Goal: Ask a question

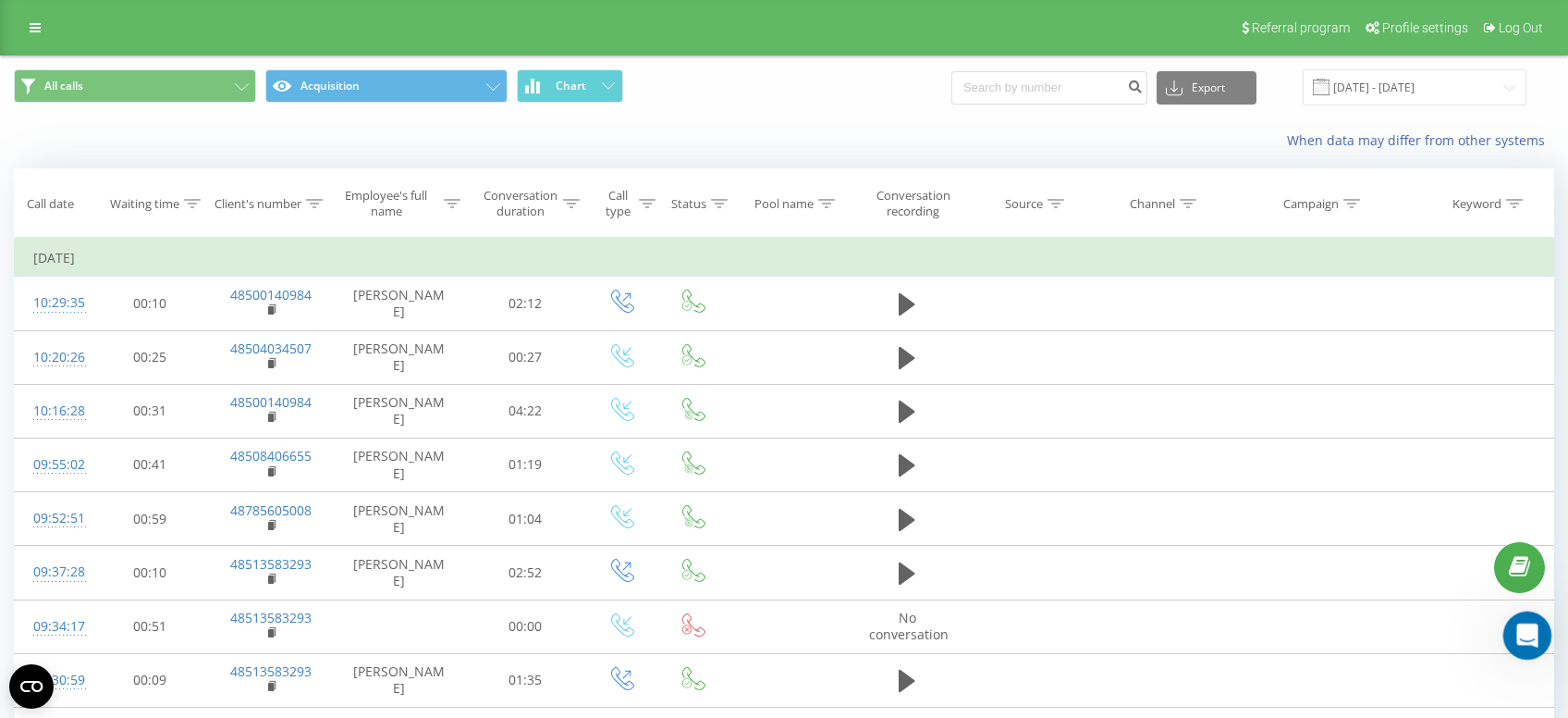
click at [1528, 630] on icon "Otwórz komunikator Intercom" at bounding box center [1525, 633] width 31 height 31
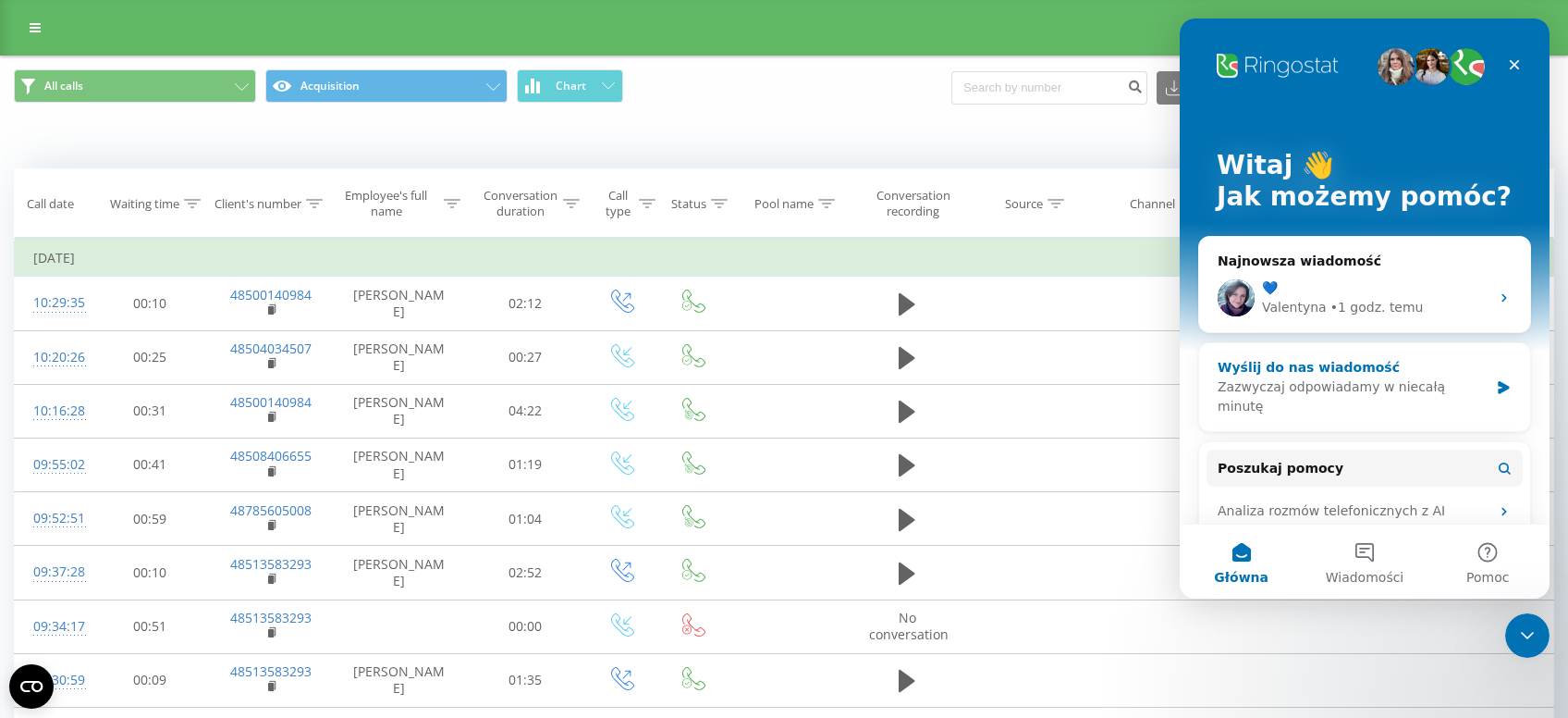
click at [1492, 369] on div "Wyślij do nas wiadomość Zazwyczaj odpowiadamy w niecałą minutę" at bounding box center [1365, 386] width 331 height 88
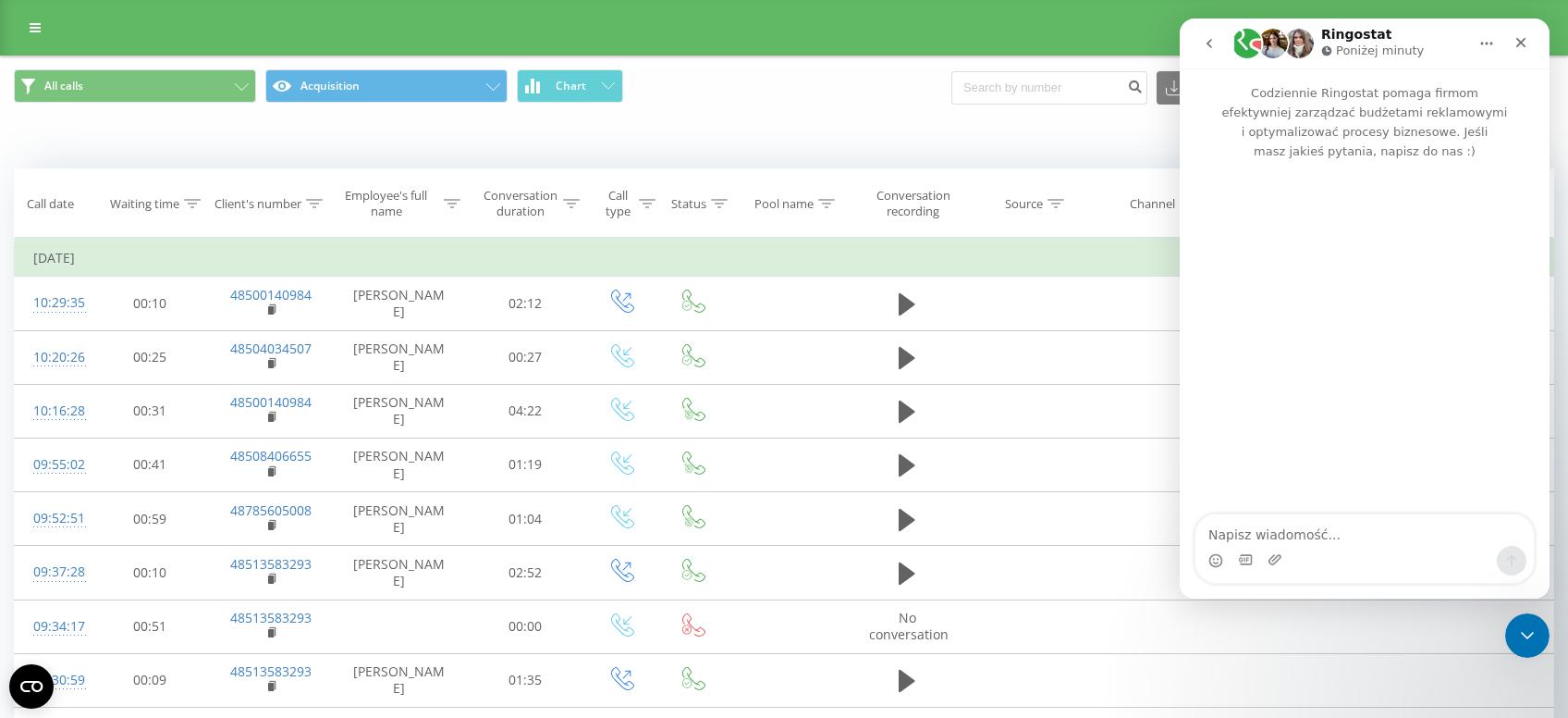
click at [1203, 45] on icon "go back" at bounding box center [1210, 43] width 15 height 15
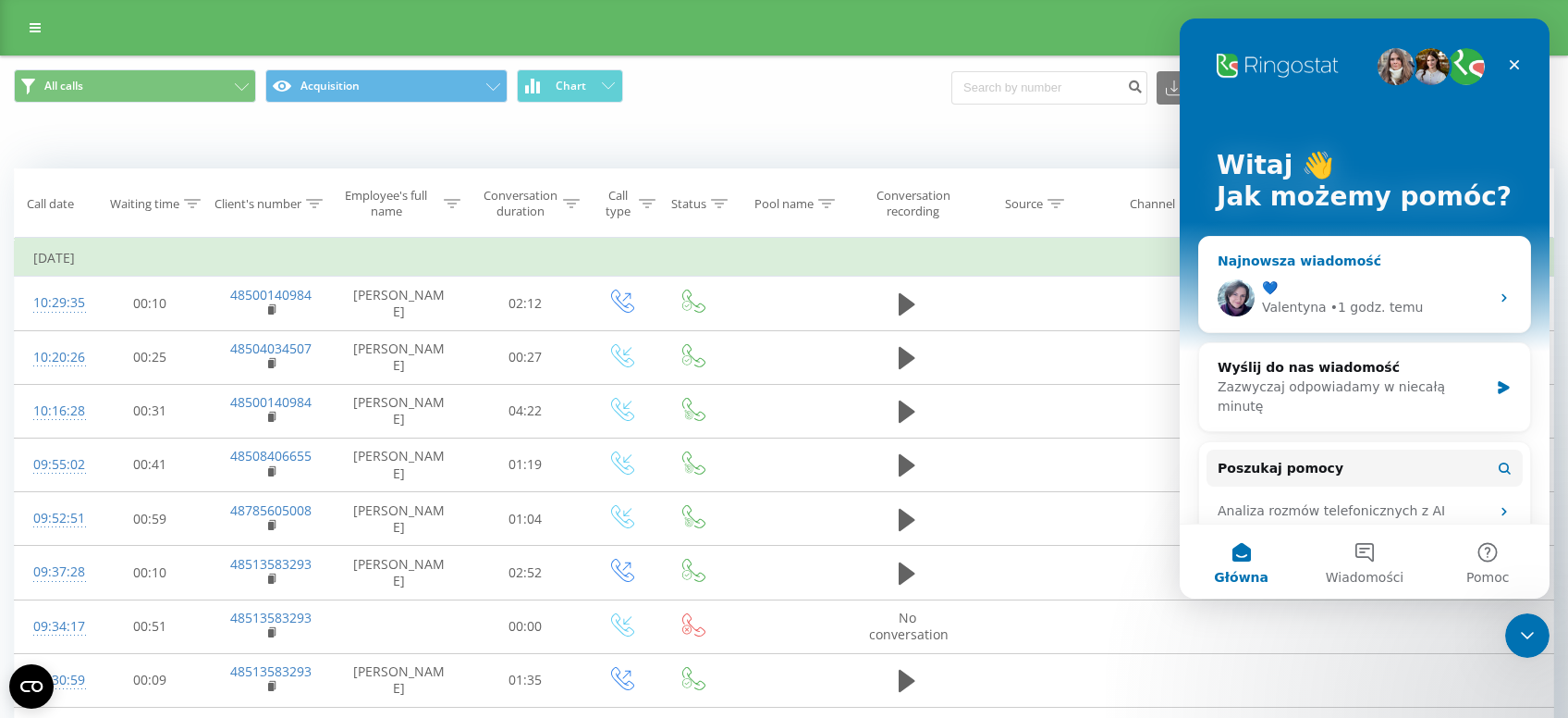
click at [1292, 280] on div "💙" at bounding box center [1375, 288] width 227 height 20
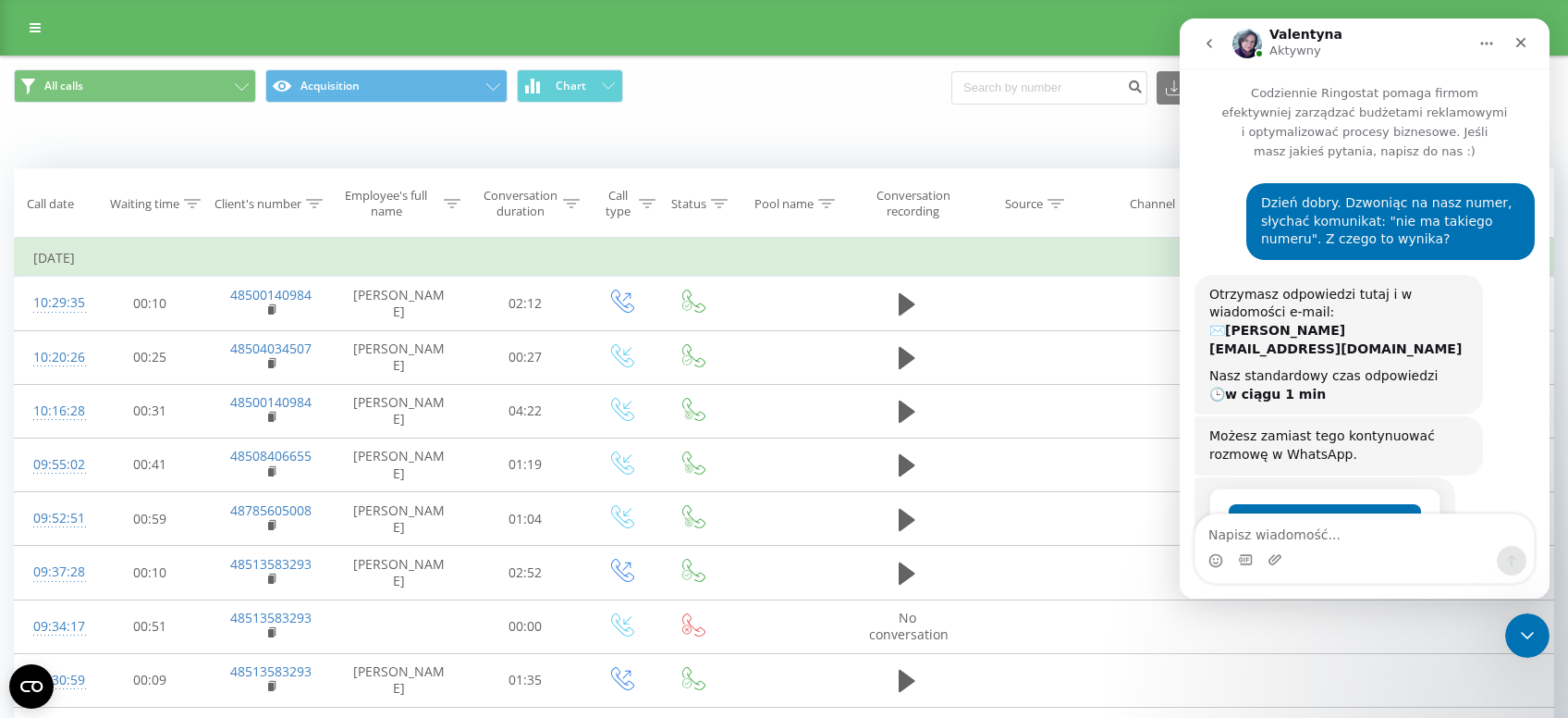
scroll to position [433, 0]
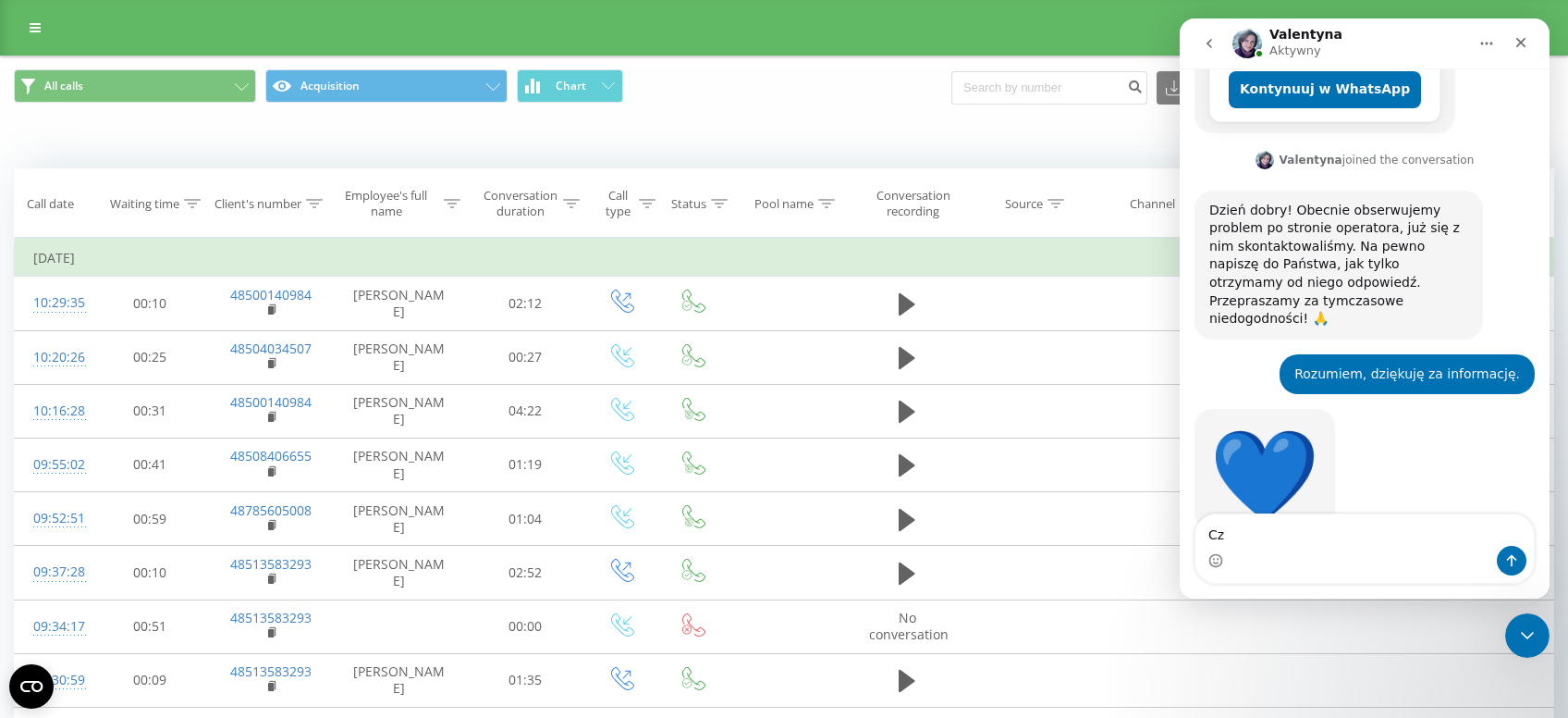
type textarea "C"
type textarea "W"
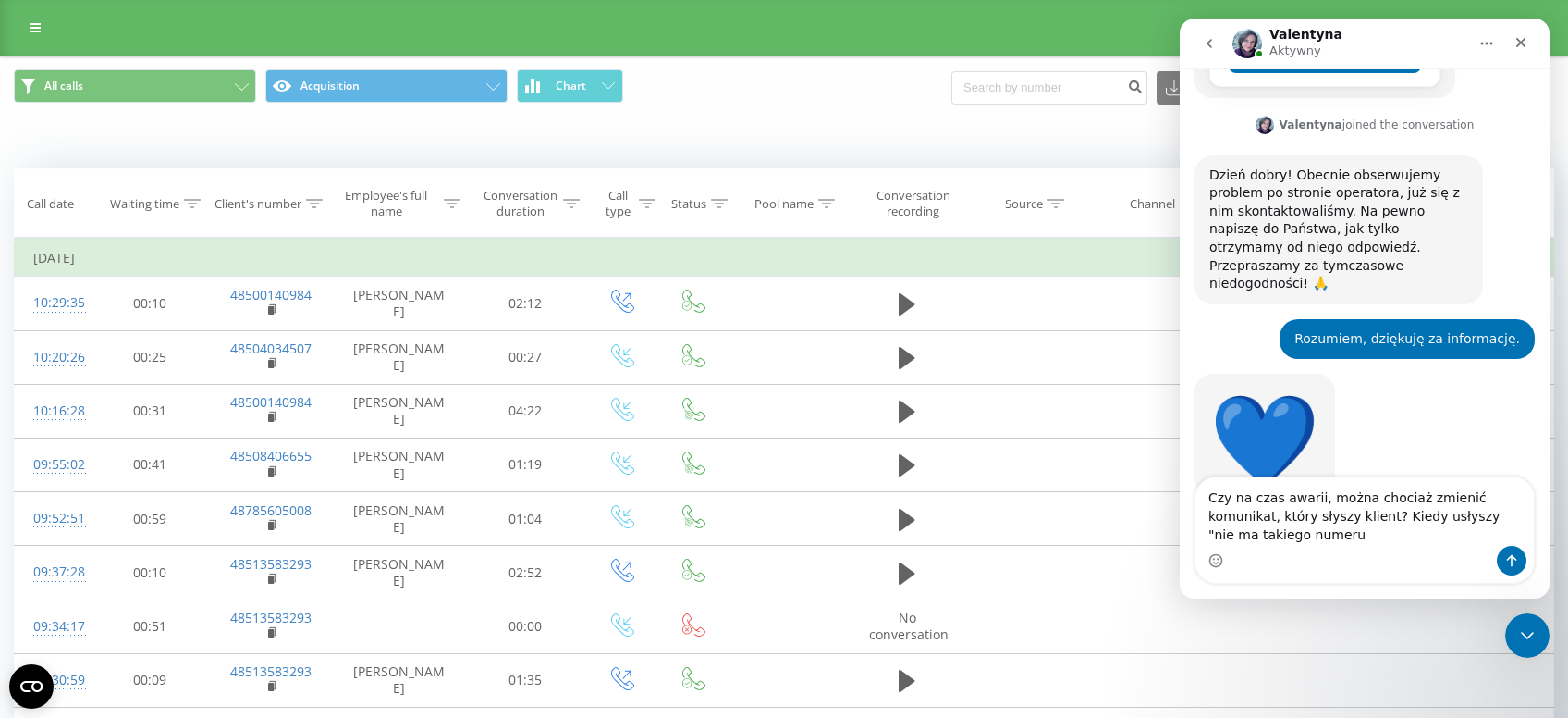
scroll to position [469, 0]
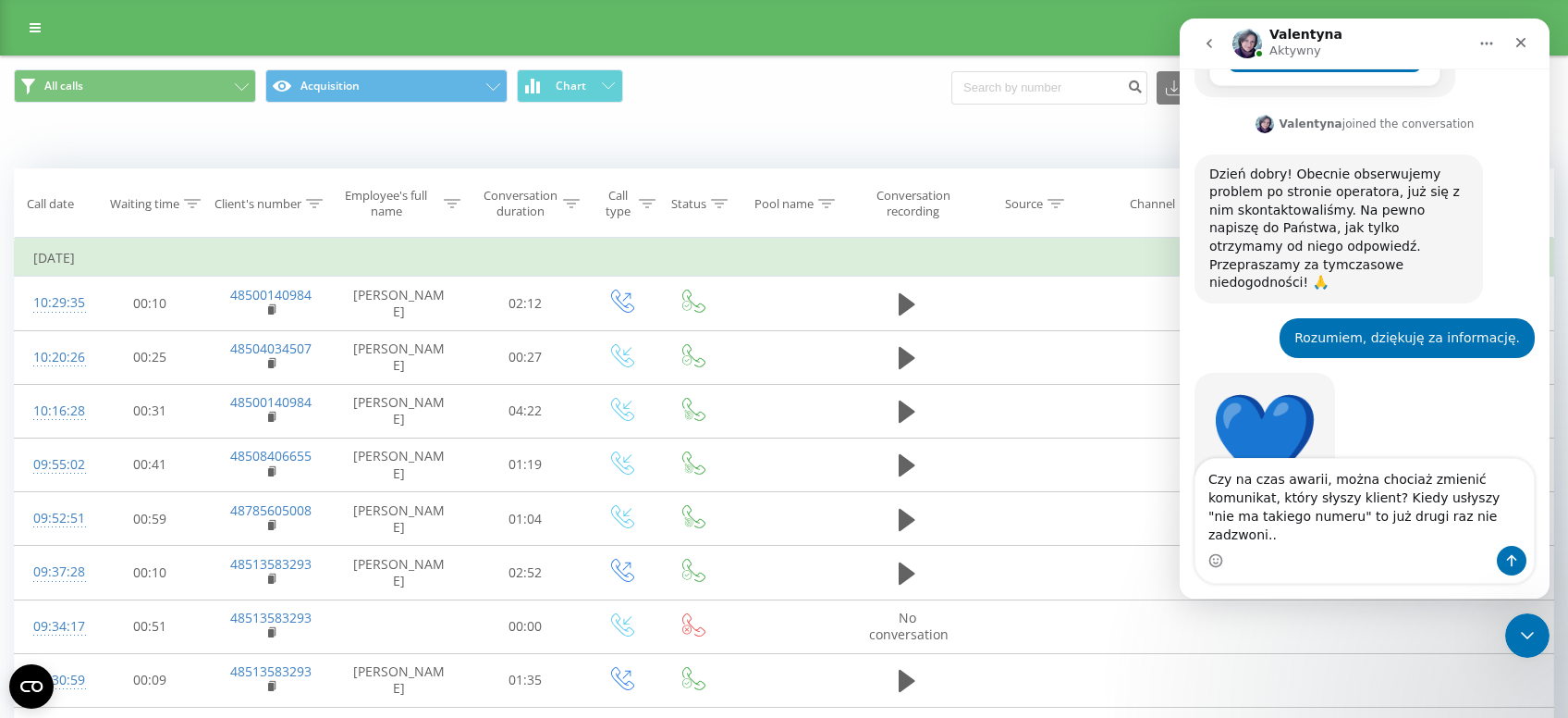
type textarea "Czy na czas awarii, można chociaż zmienić komunikat, który słyszy klient? Kiedy…"
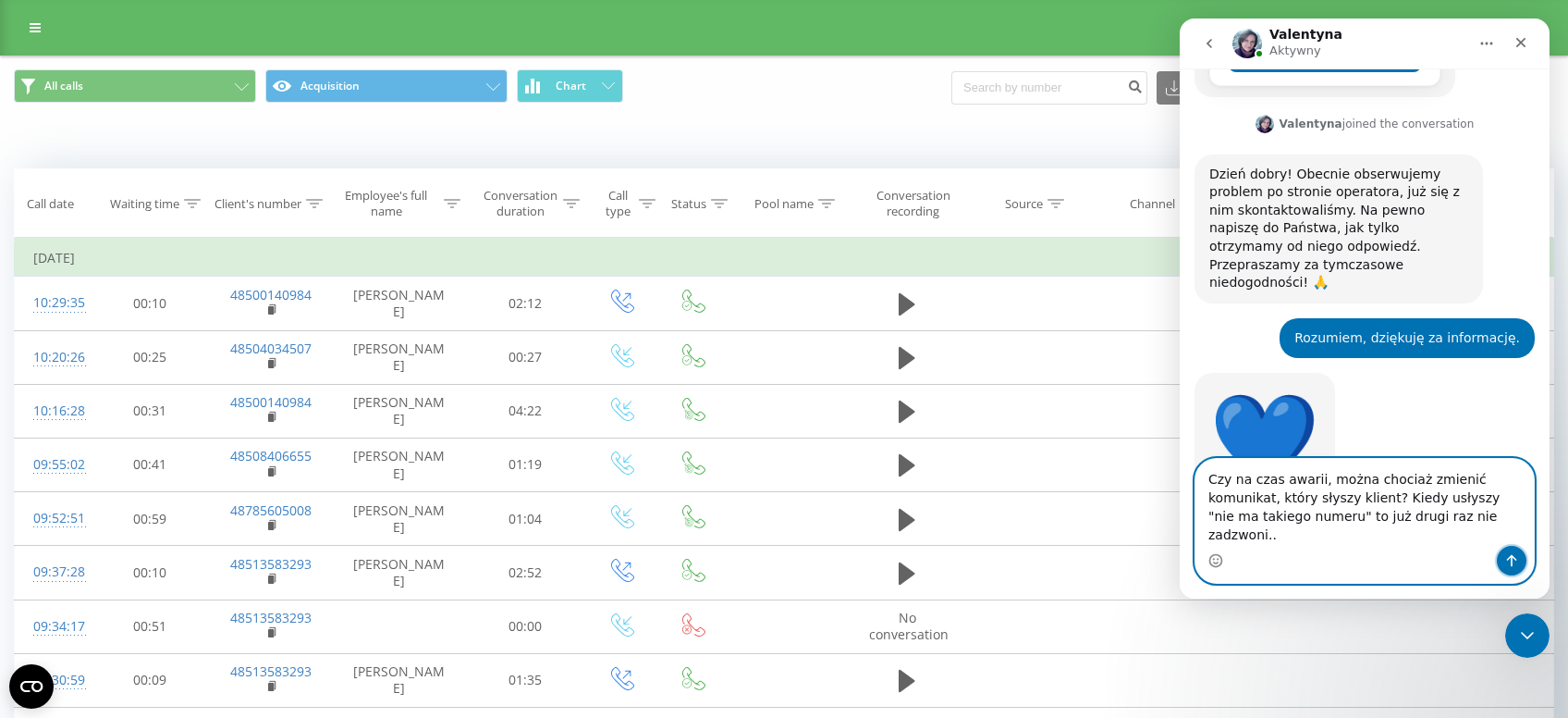
click at [1510, 560] on icon "Wyślij wiadomość…" at bounding box center [1512, 560] width 15 height 15
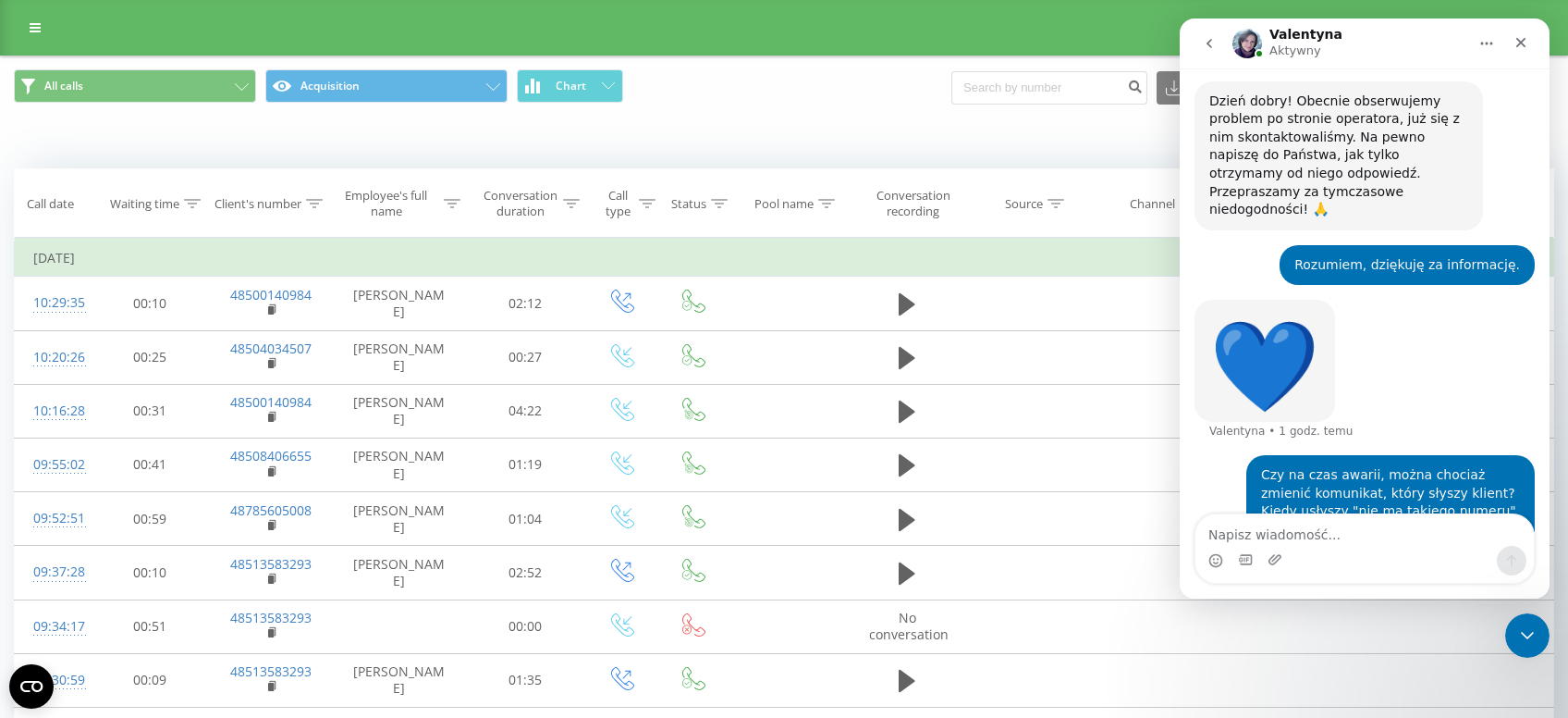
click at [1482, 45] on icon "Główna" at bounding box center [1487, 43] width 15 height 15
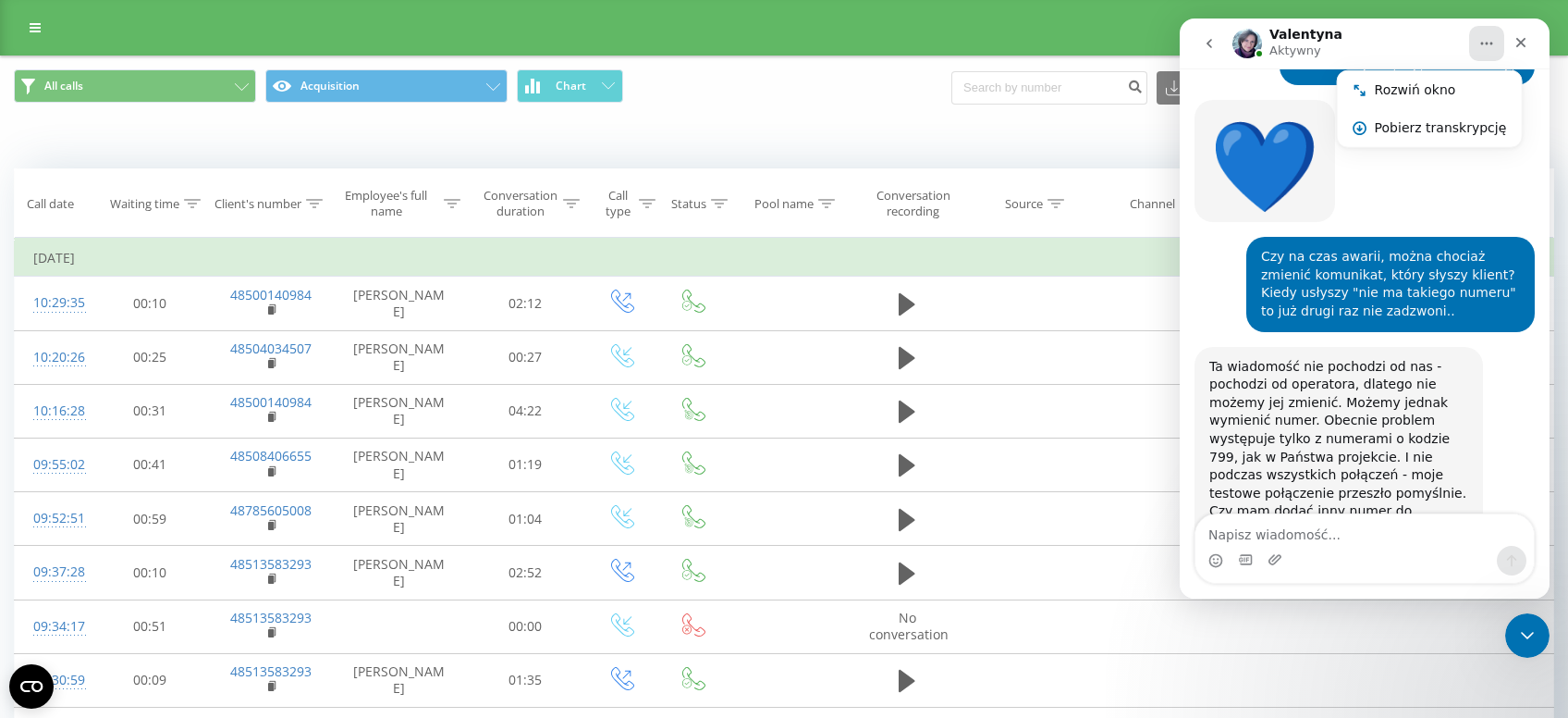
scroll to position [742, 0]
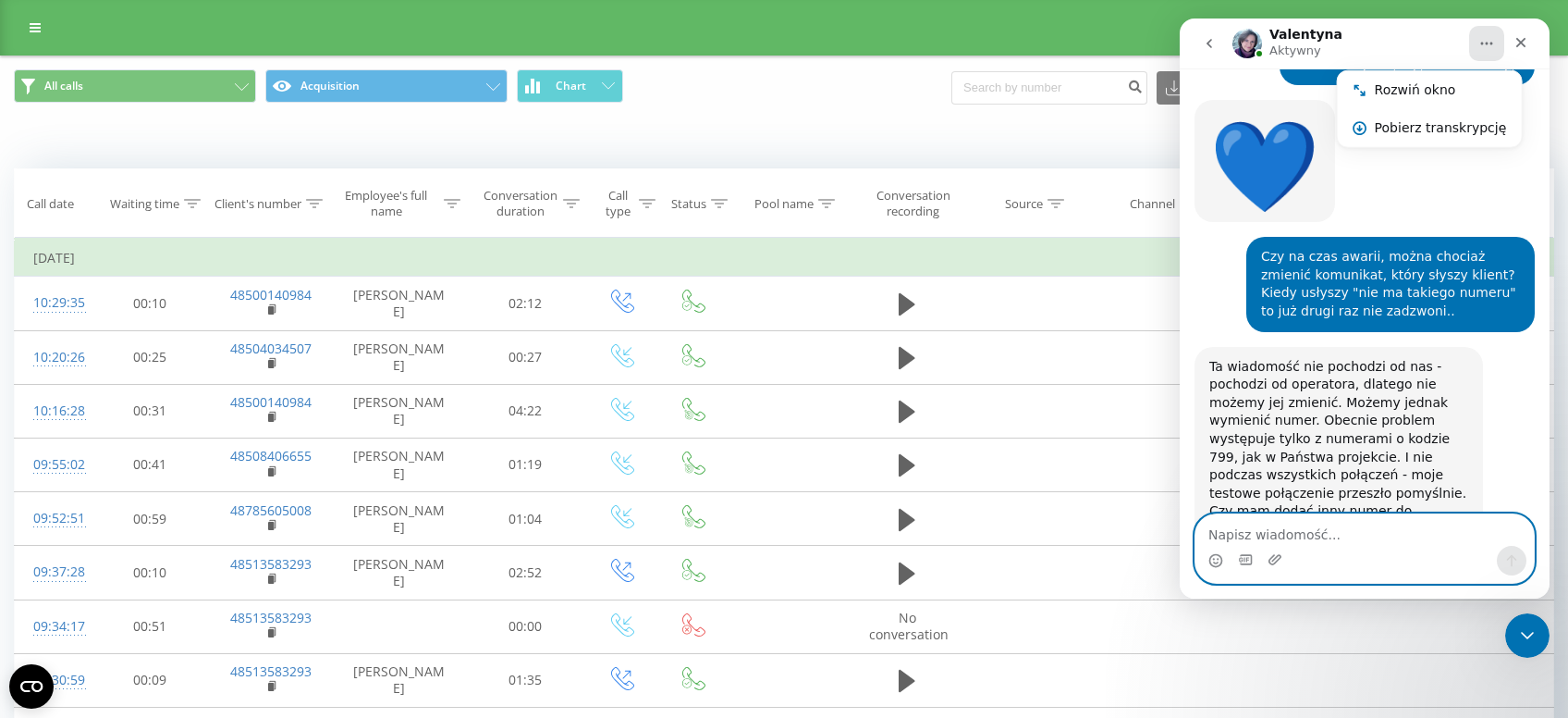
click at [1345, 530] on textarea "Napisz wiadomość..." at bounding box center [1365, 530] width 339 height 32
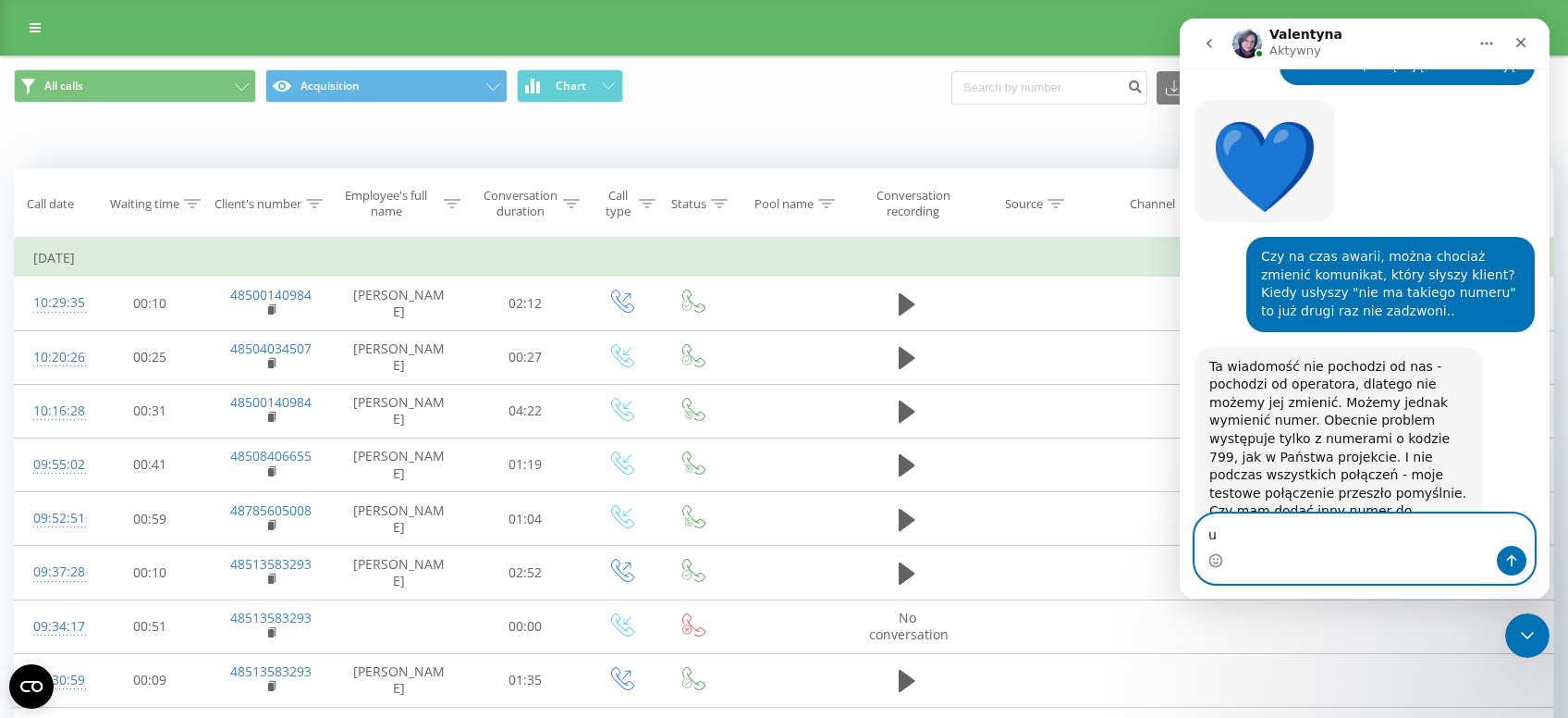
type textarea "u"
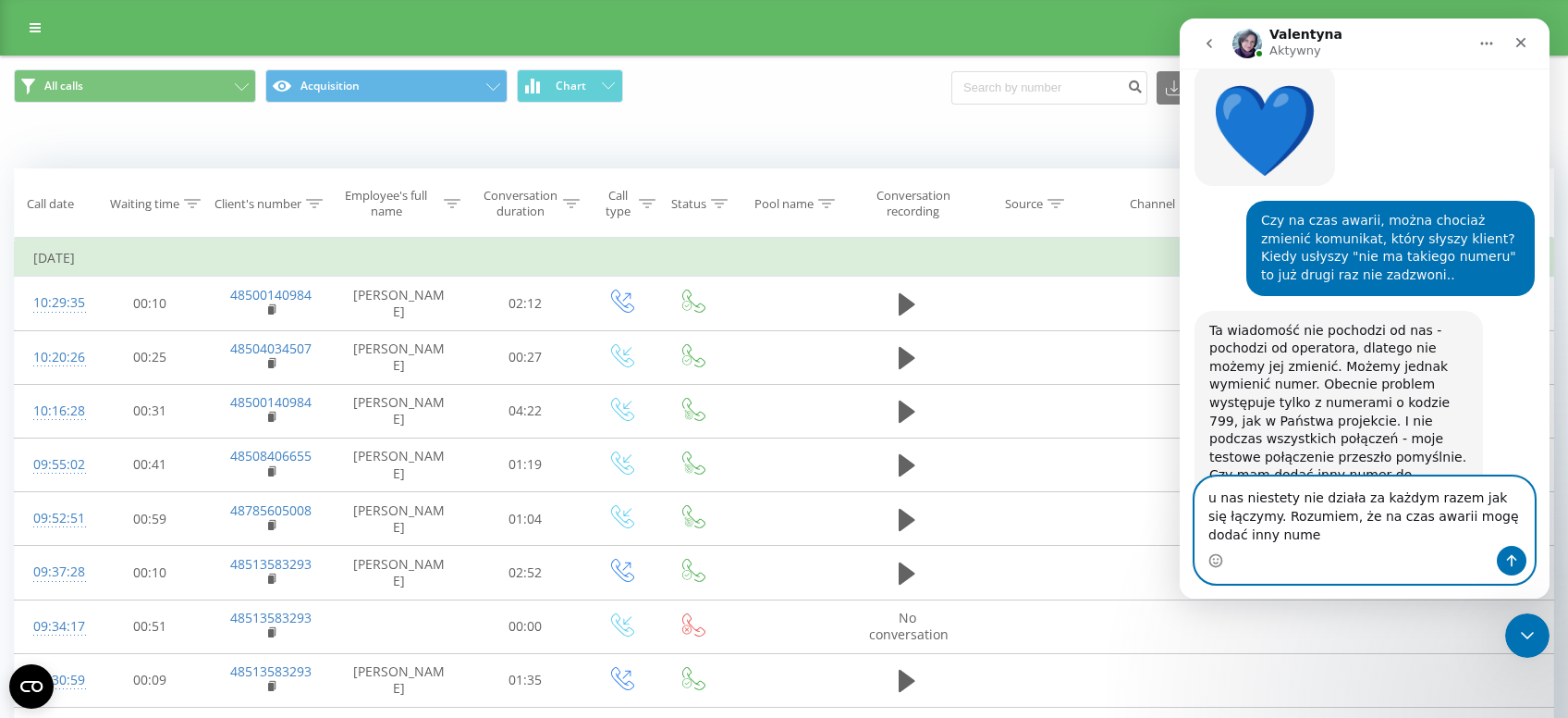
scroll to position [779, 0]
type textarea "u nas niestety nie działa za każdym razem jak się łączymy. Rozumiem, że na czas…"
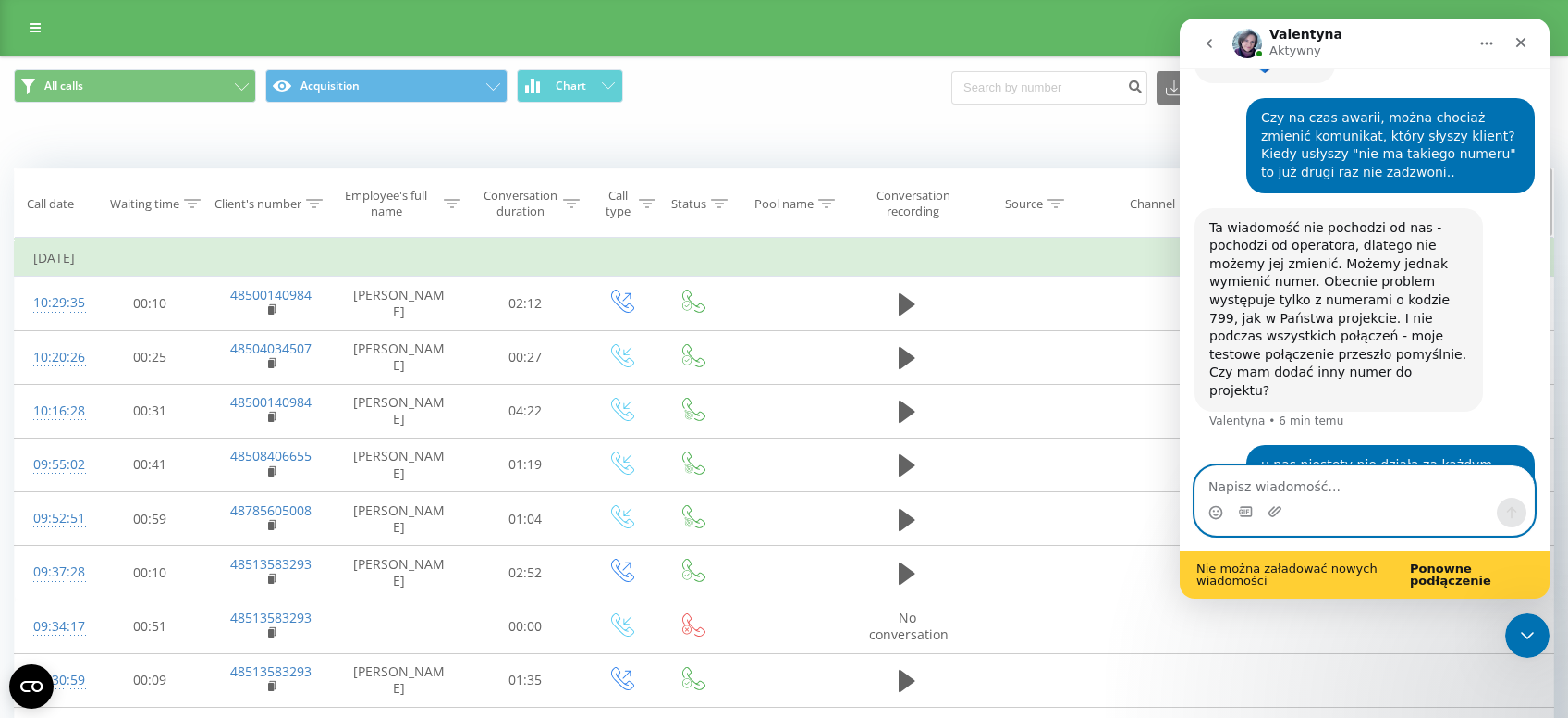
scroll to position [882, 0]
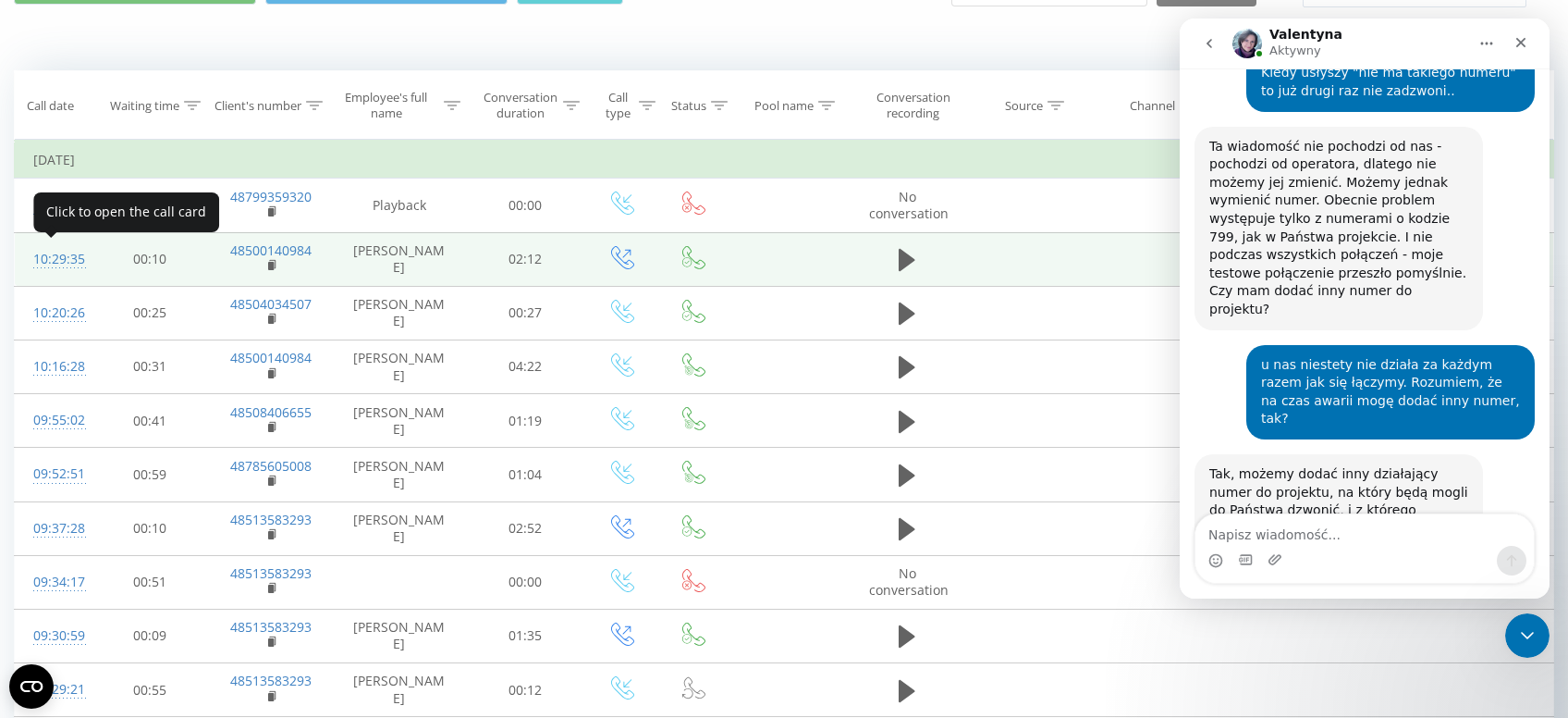
scroll to position [961, 0]
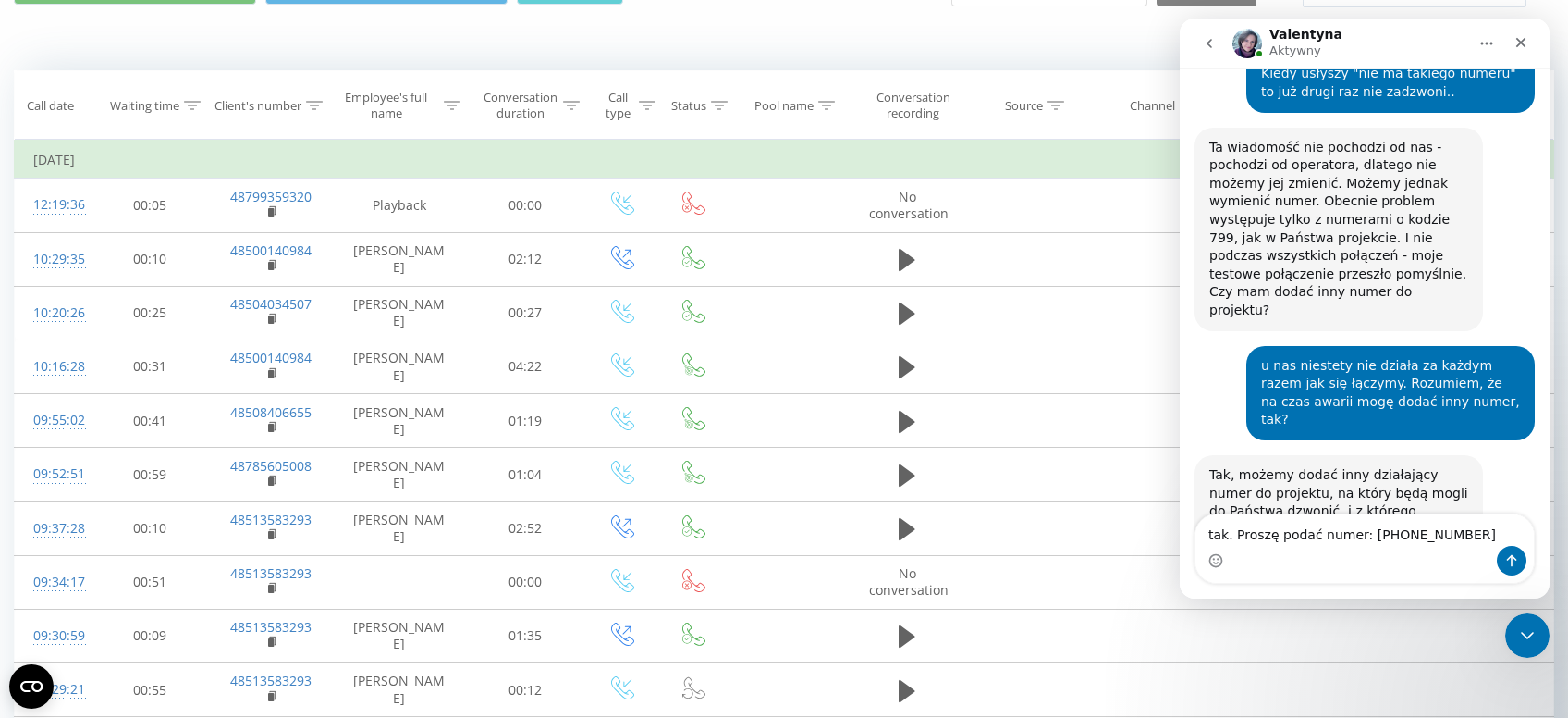
type textarea "tak. Proszę podać numer: [PHONE_NUMBER]"
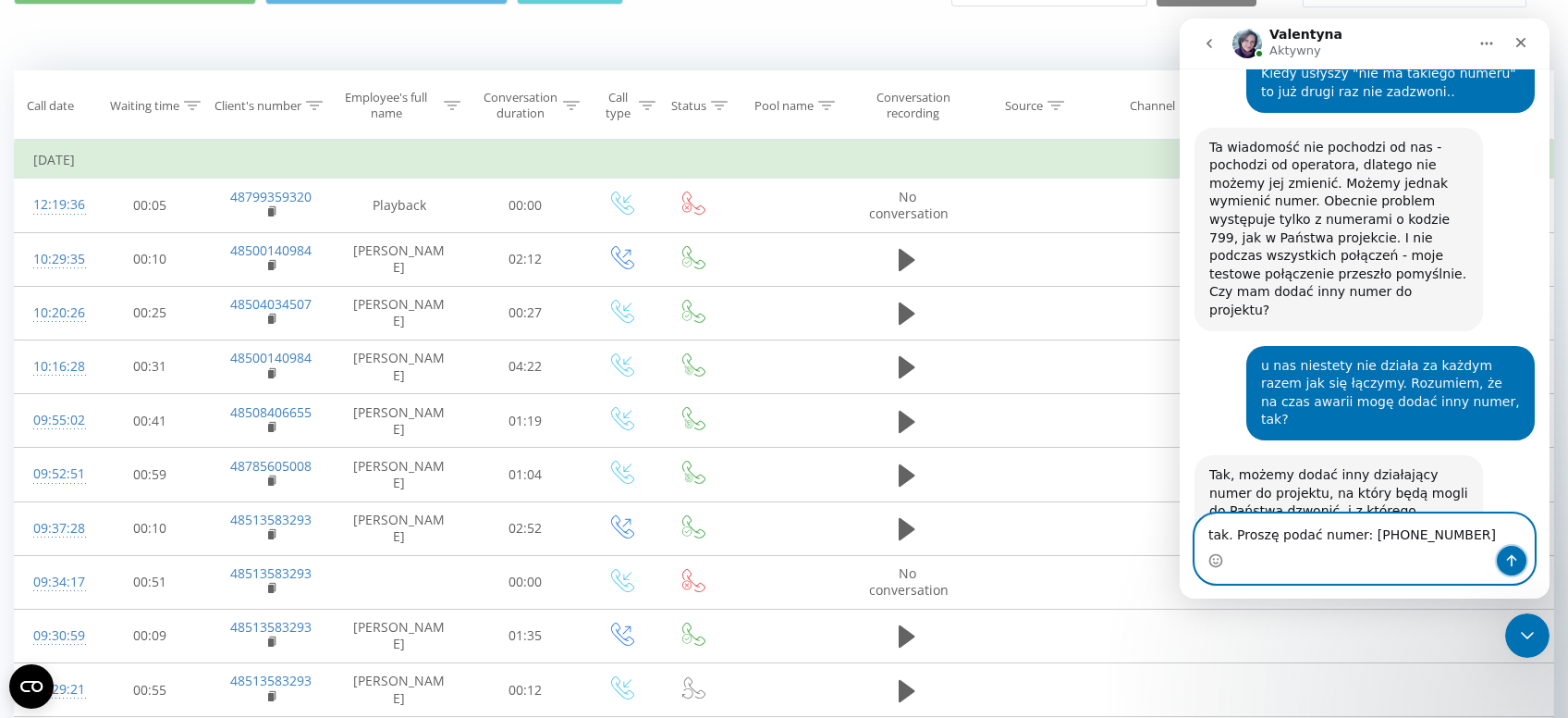
click at [1511, 550] on button "Wyślij wiadomość…" at bounding box center [1512, 561] width 30 height 30
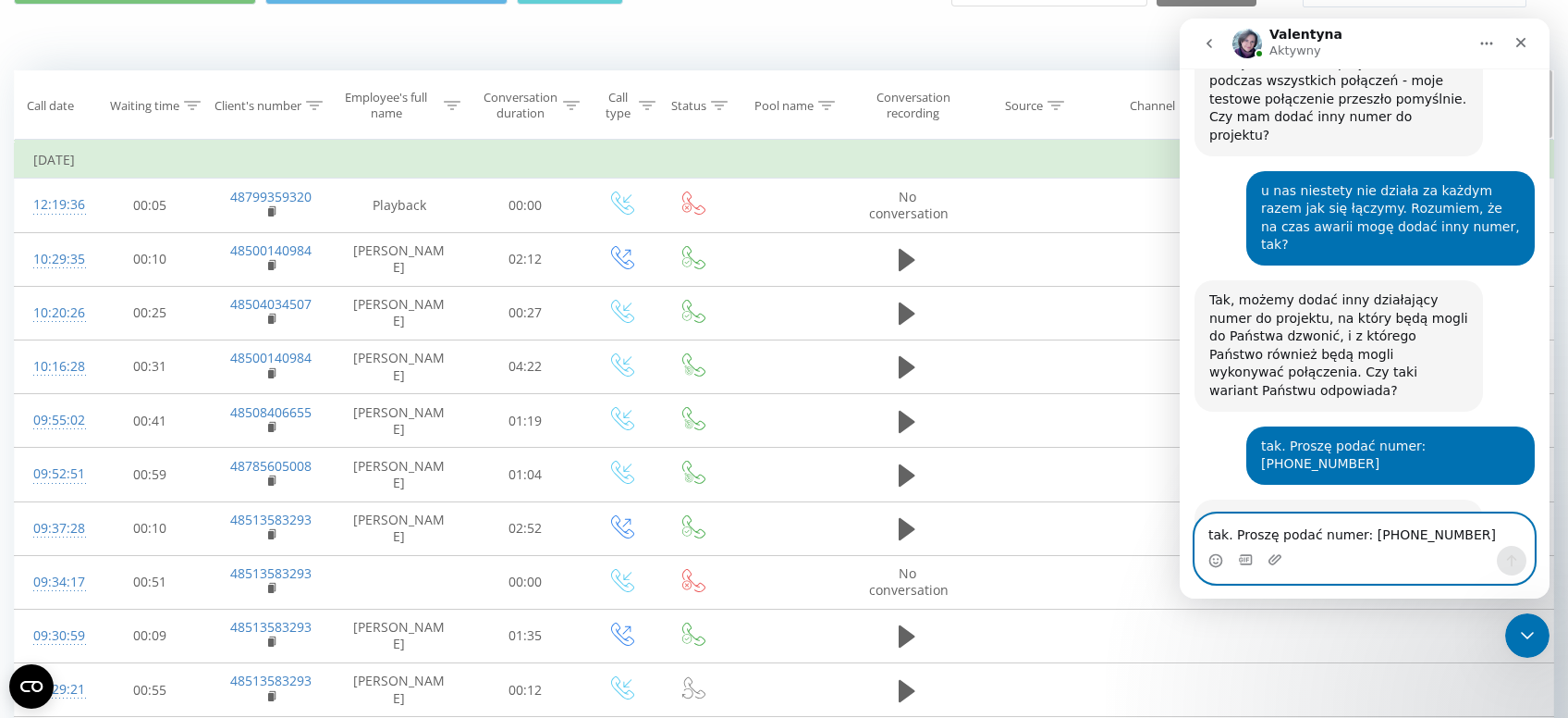
scroll to position [1145, 0]
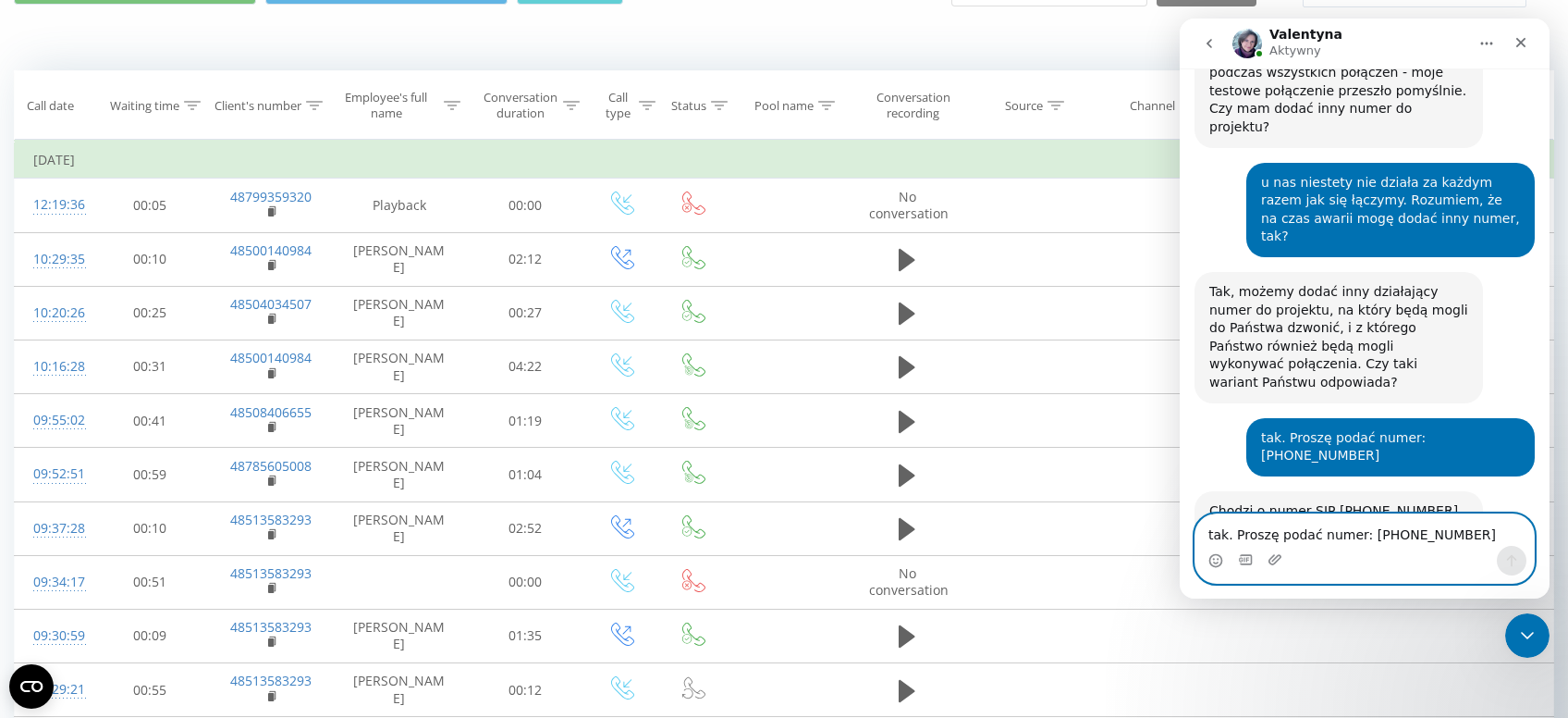
click at [1327, 535] on textarea "tak. Proszę podać numer: [PHONE_NUMBER]" at bounding box center [1365, 530] width 339 height 32
type textarea "aaa, rozumiem. Chyba mamy tylko ten jeden :("
click at [1512, 560] on icon "Wyślij wiadomość…" at bounding box center [1513, 561] width 10 height 12
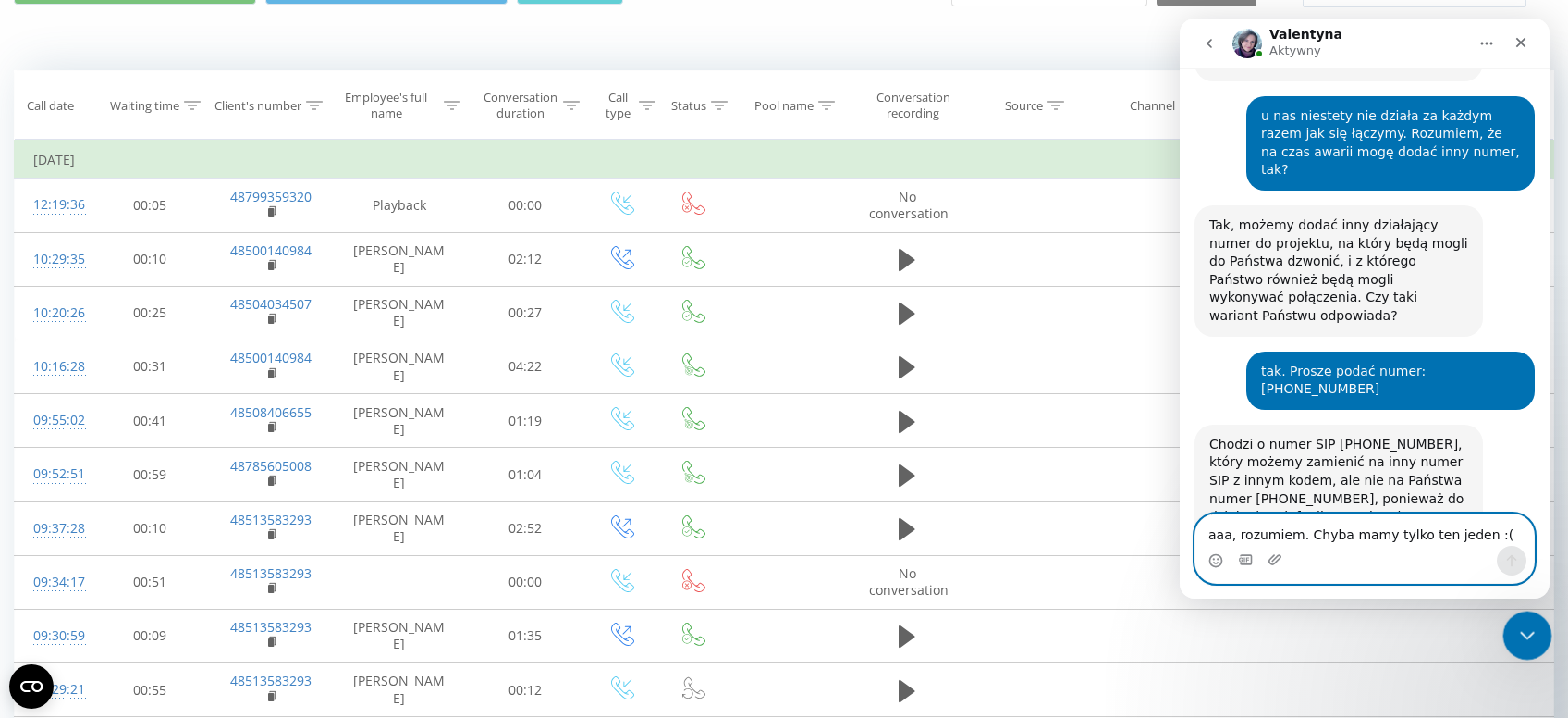
scroll to position [1218, 0]
